Goal: Navigation & Orientation: Find specific page/section

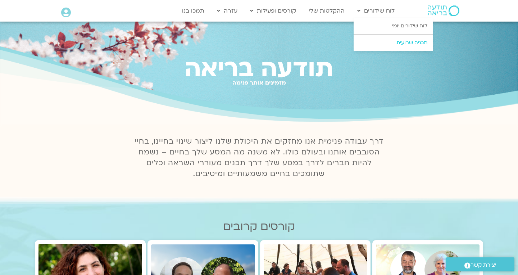
click at [400, 43] on link "תכניה שבועית" at bounding box center [392, 43] width 79 height 17
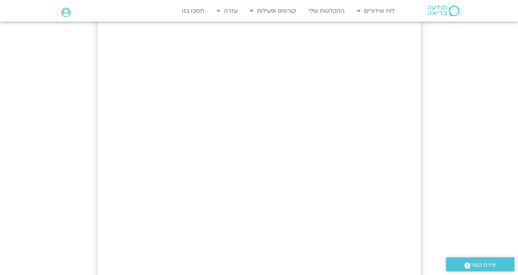
scroll to position [226, 0]
click at [394, 27] on link "לוח שידורים יומי" at bounding box center [392, 26] width 79 height 17
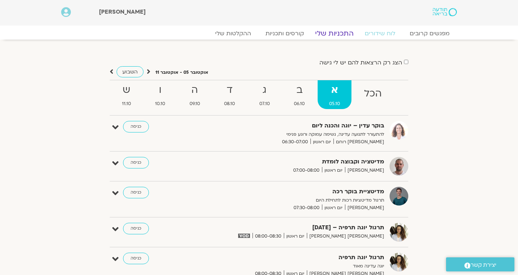
click at [325, 32] on link "התכניות שלי" at bounding box center [334, 33] width 56 height 9
